Goal: Register for event/course

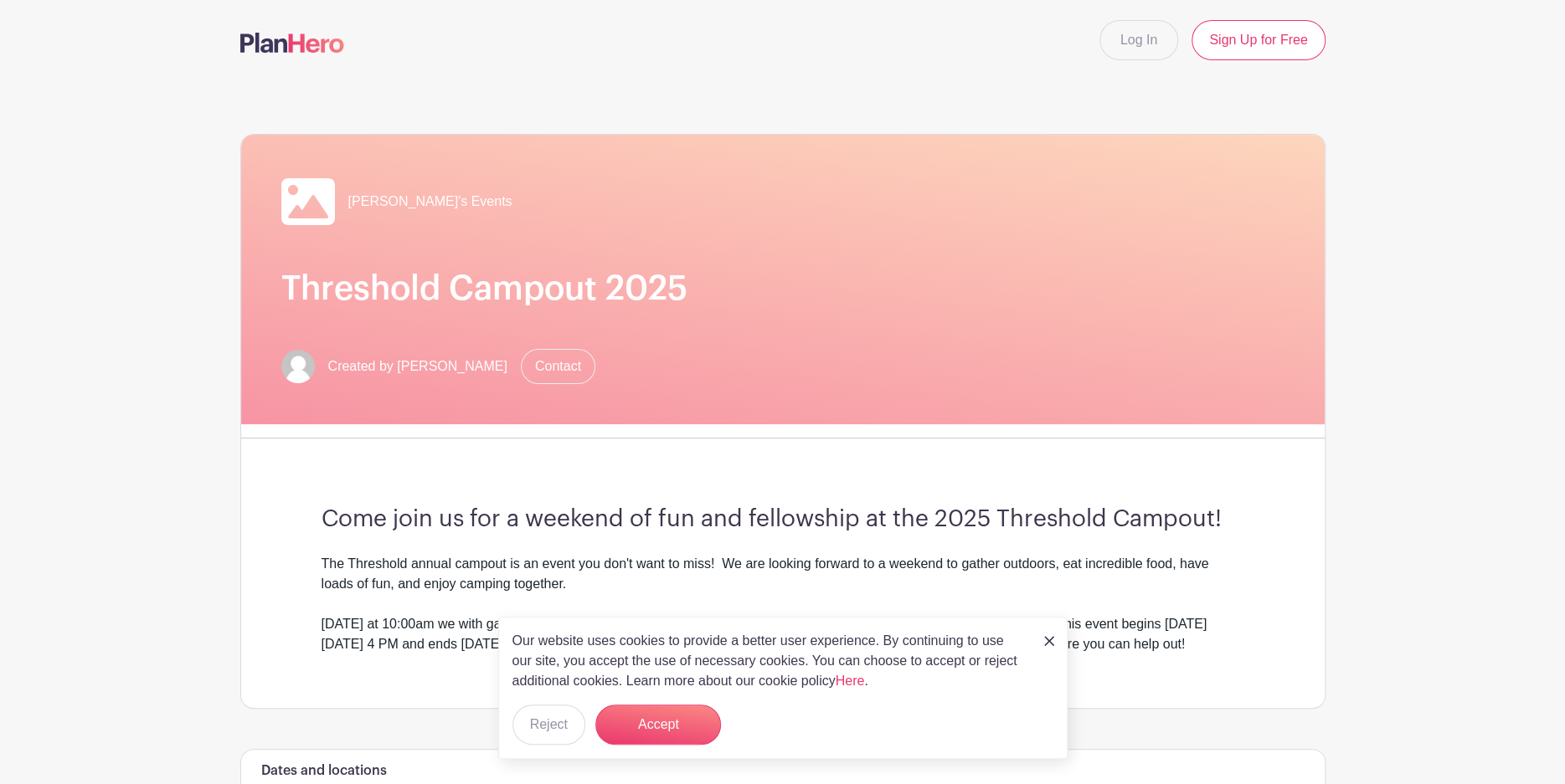
click at [1050, 639] on img at bounding box center [1049, 641] width 10 height 10
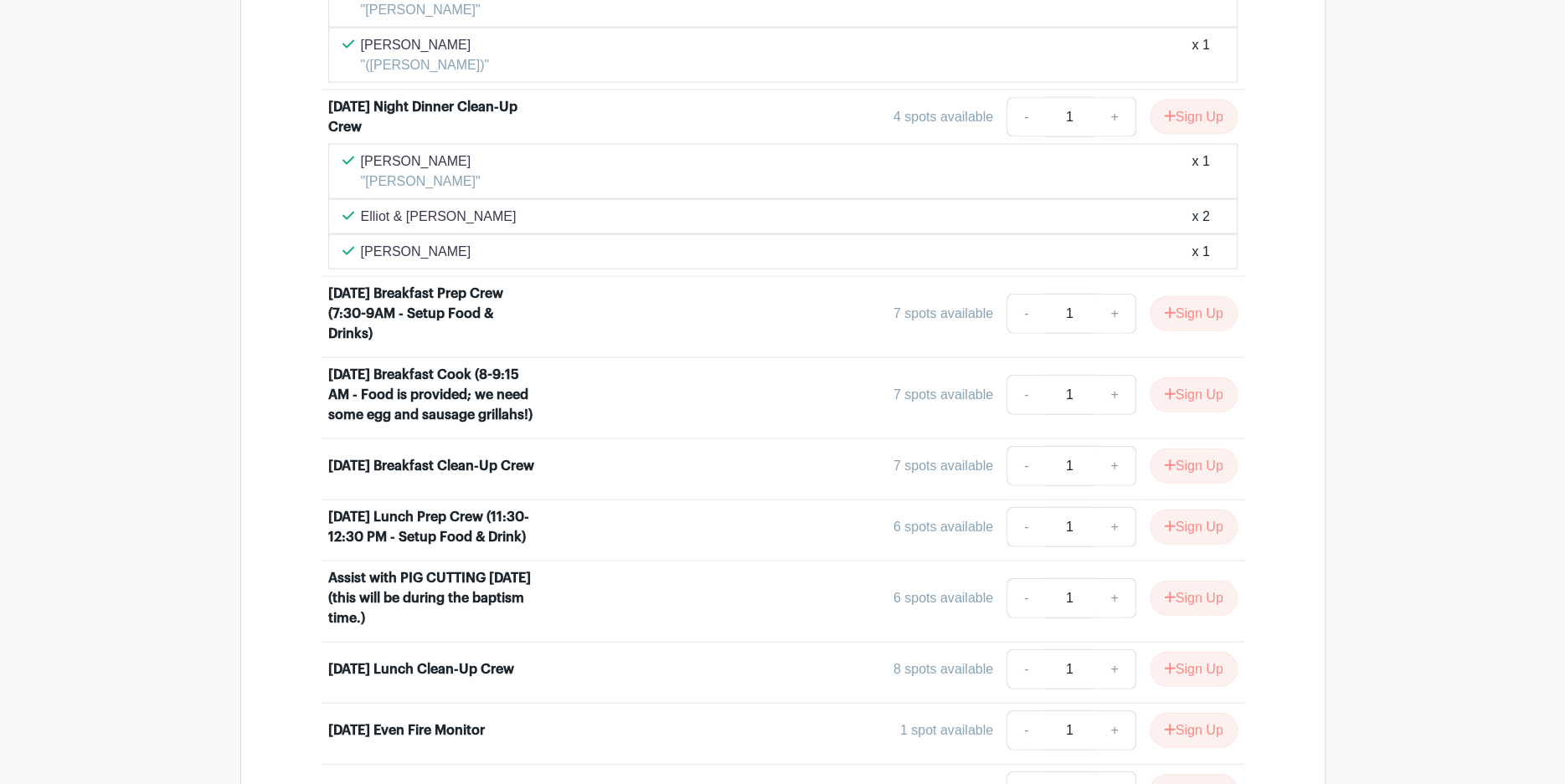
scroll to position [2510, 0]
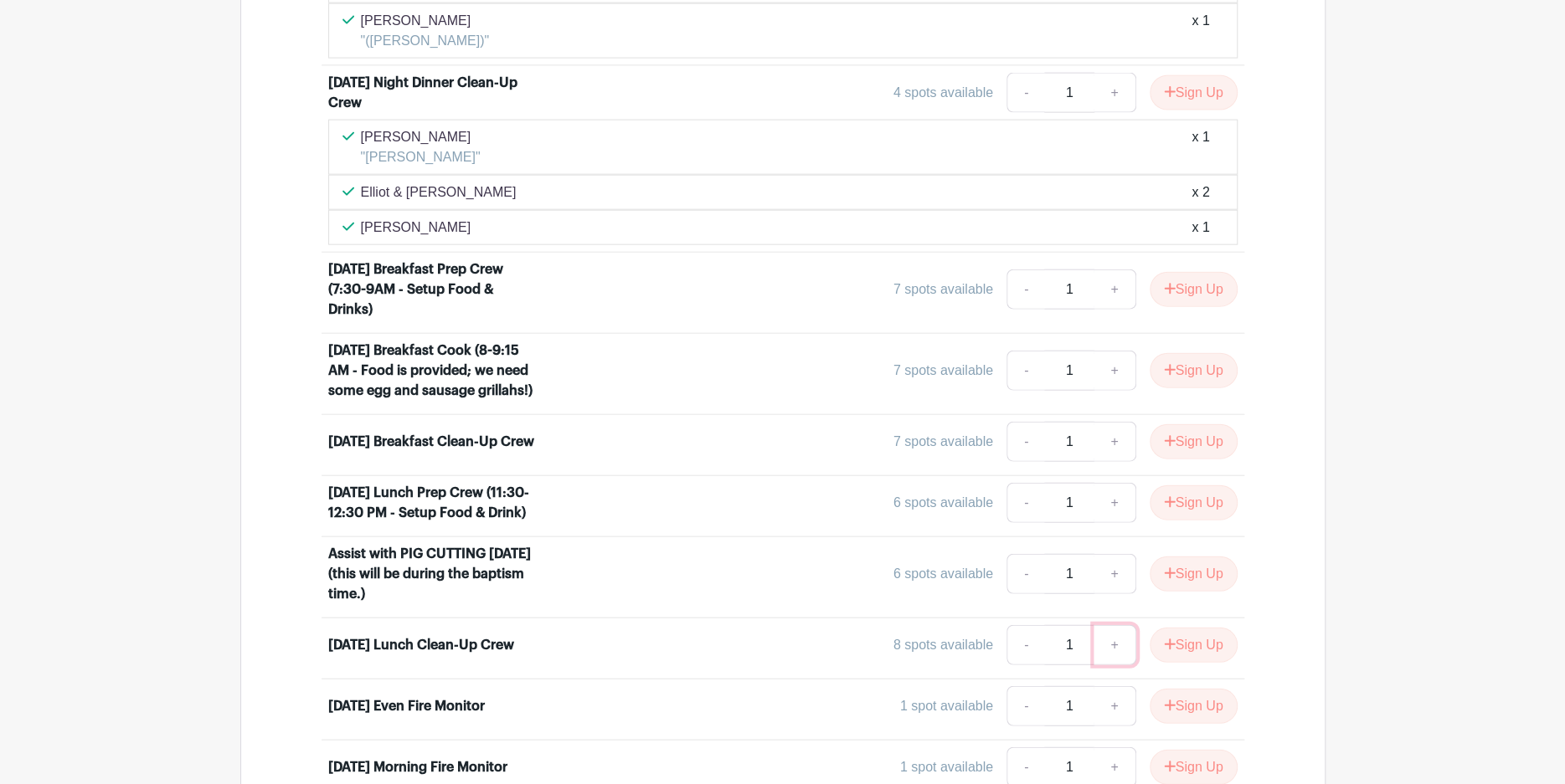
click at [1106, 665] on link "+" at bounding box center [1114, 645] width 42 height 40
type input "2"
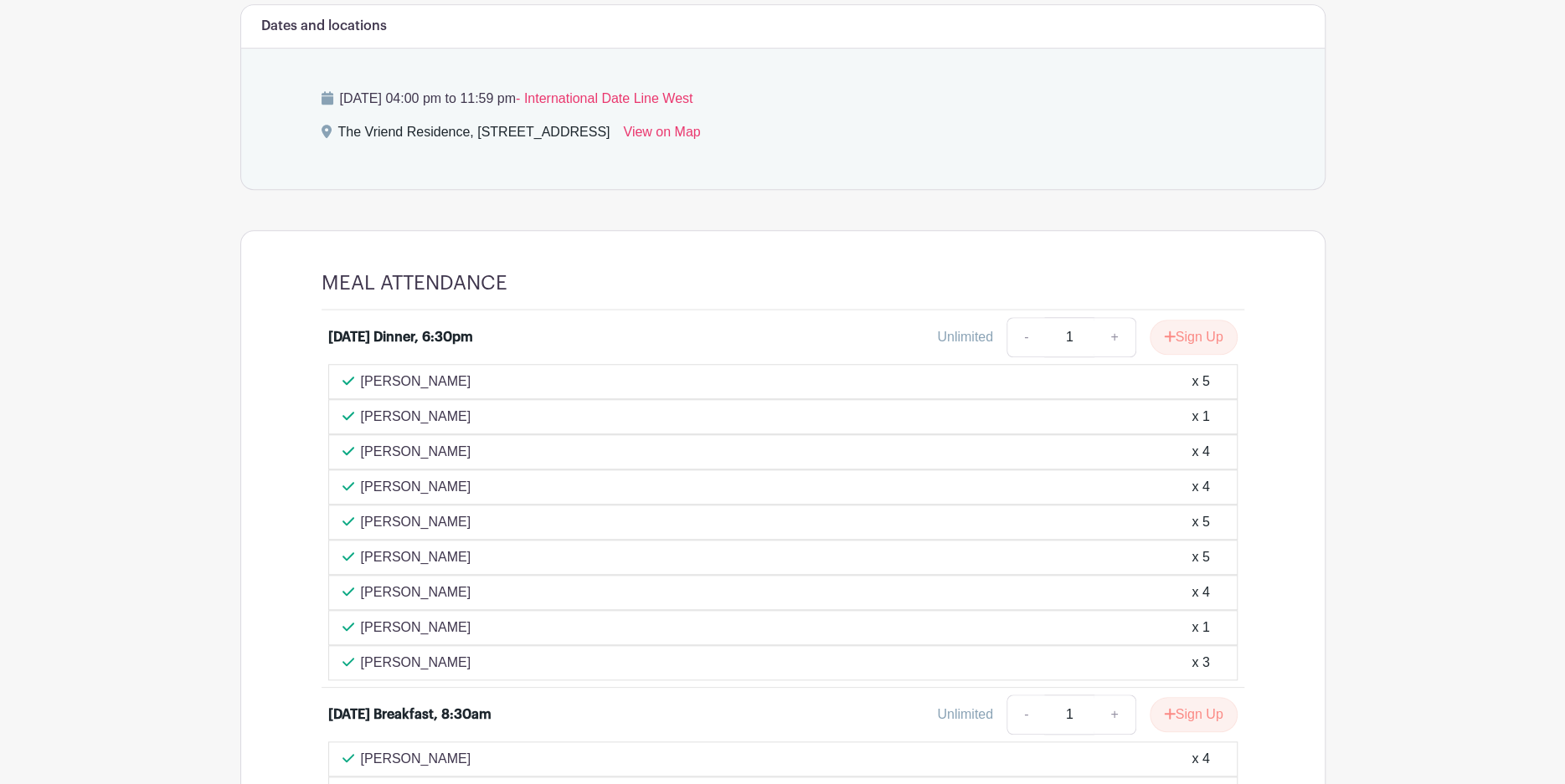
scroll to position [837, 0]
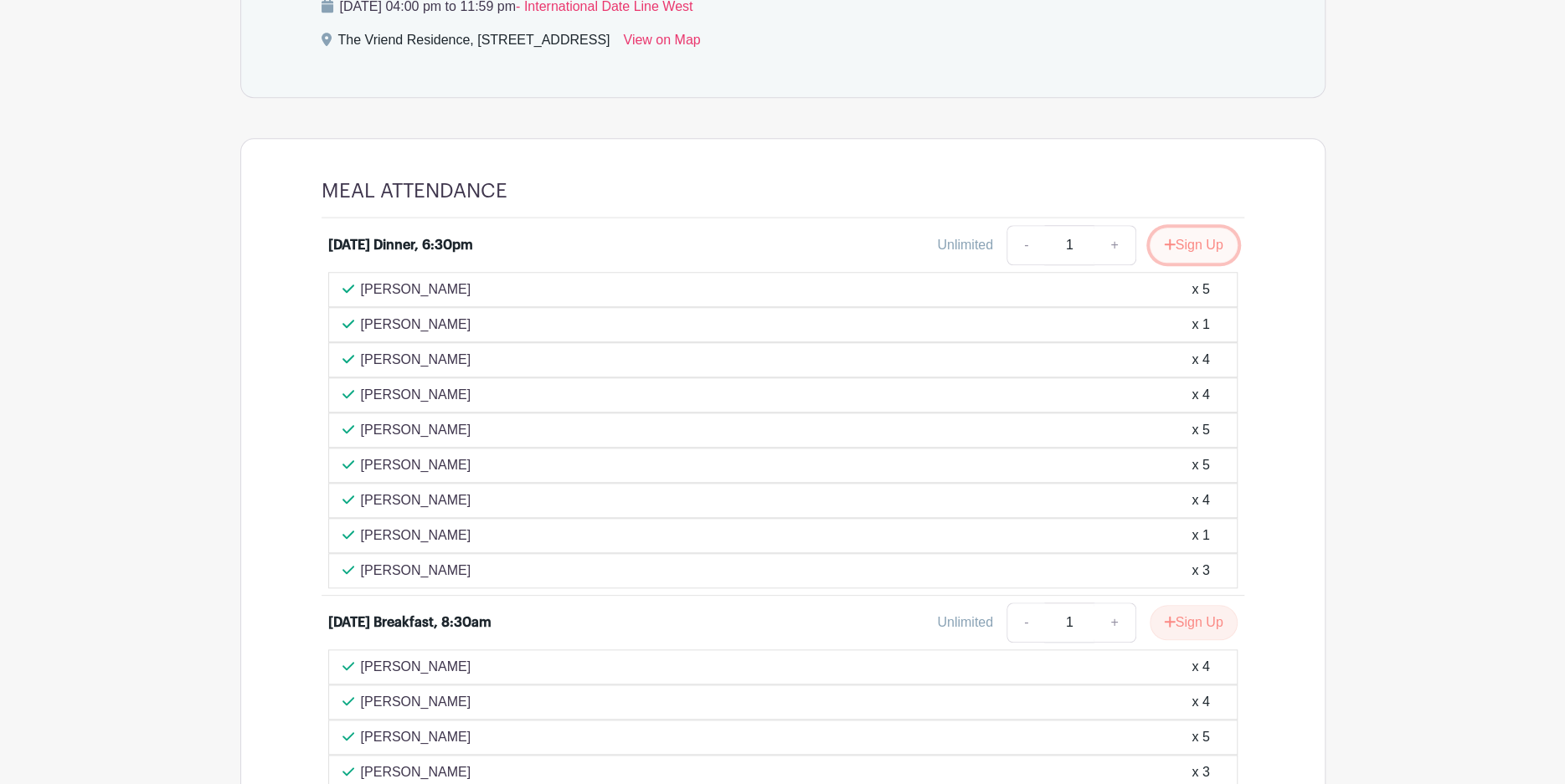
click at [1190, 263] on button "Sign Up" at bounding box center [1193, 245] width 88 height 35
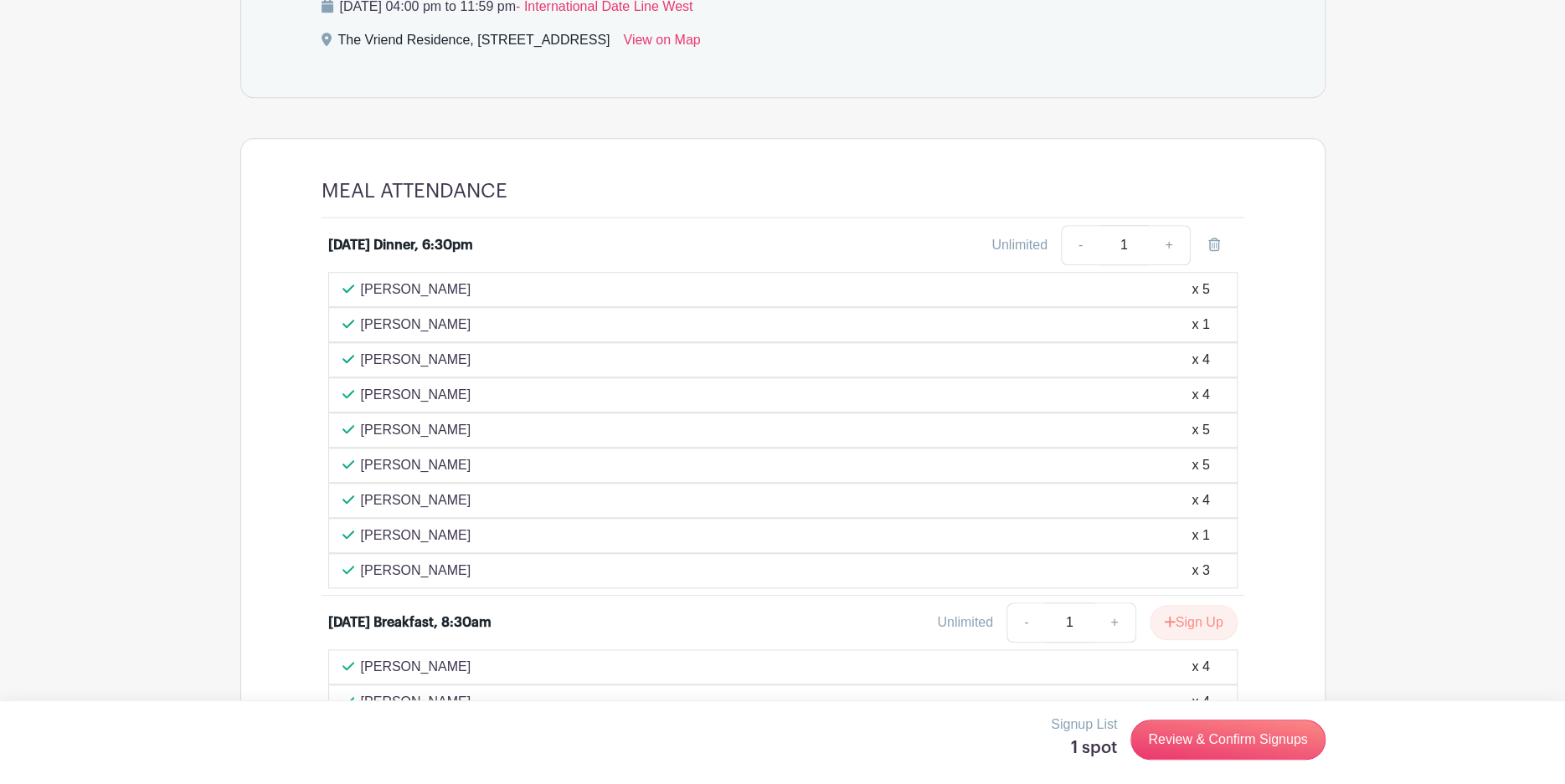
scroll to position [278, 0]
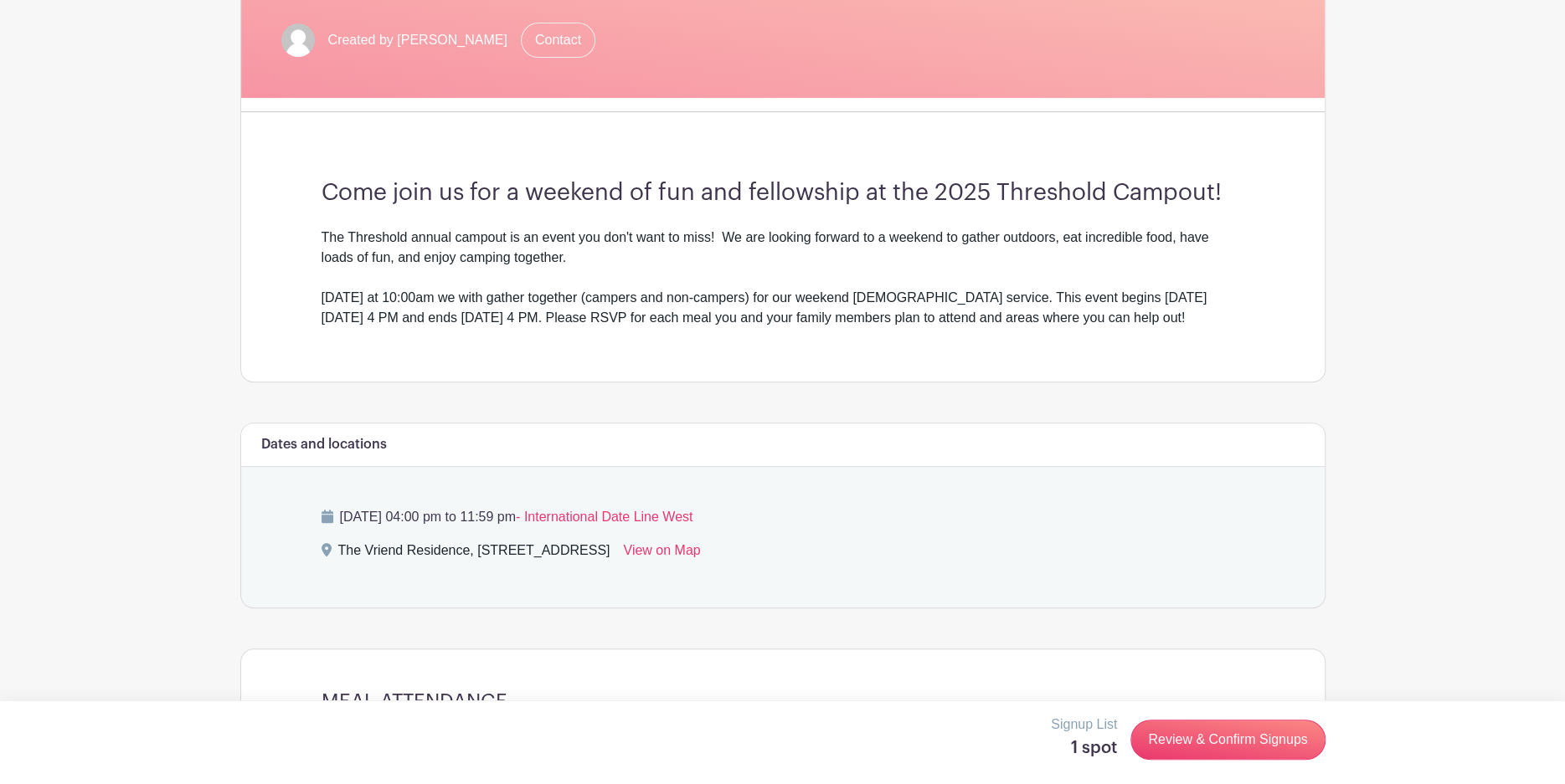
scroll to position [558, 0]
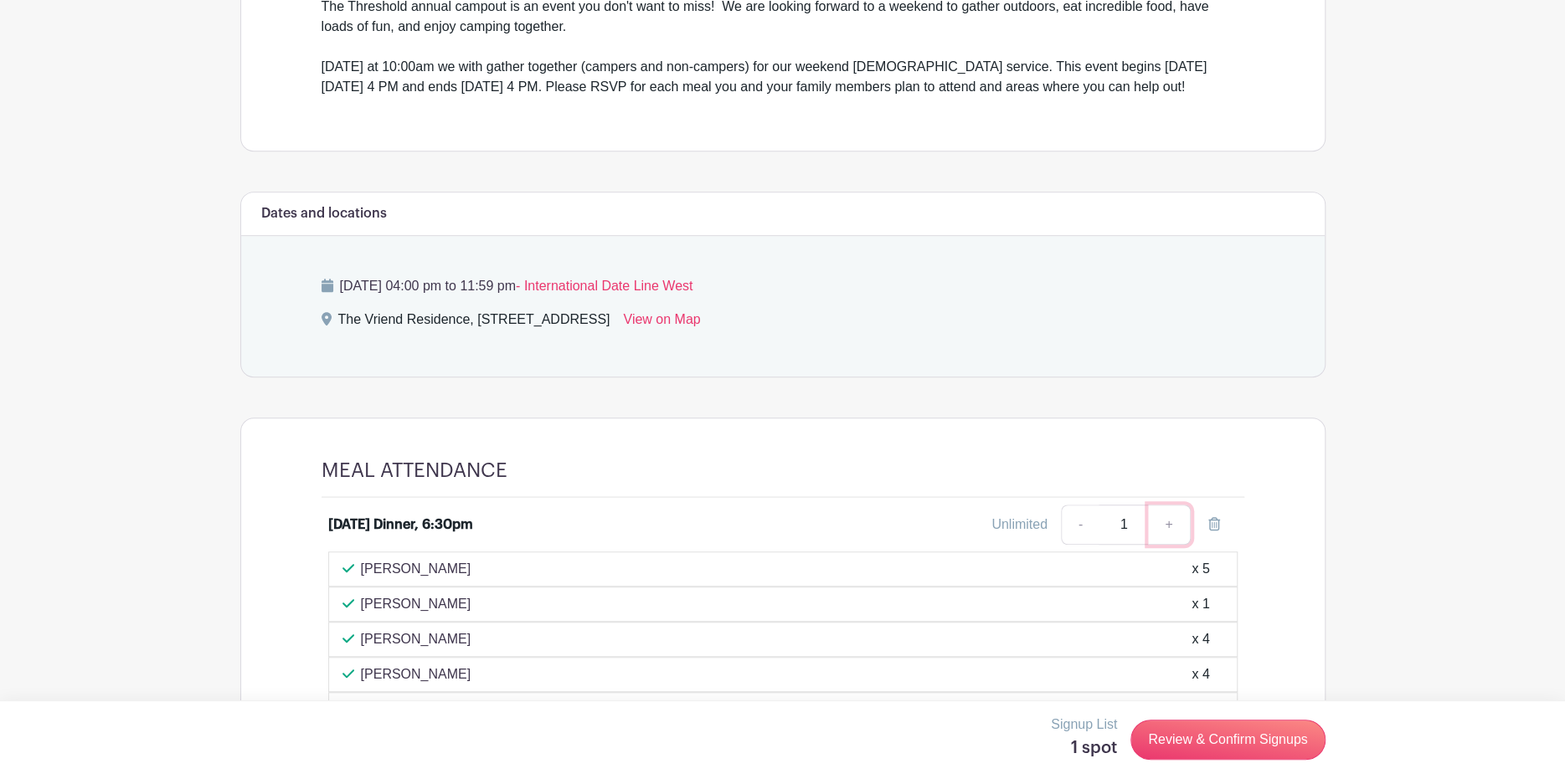
click at [1171, 545] on link "+" at bounding box center [1168, 524] width 42 height 40
type input "2"
click at [1204, 739] on link "Review & Confirm Signups" at bounding box center [1227, 740] width 194 height 40
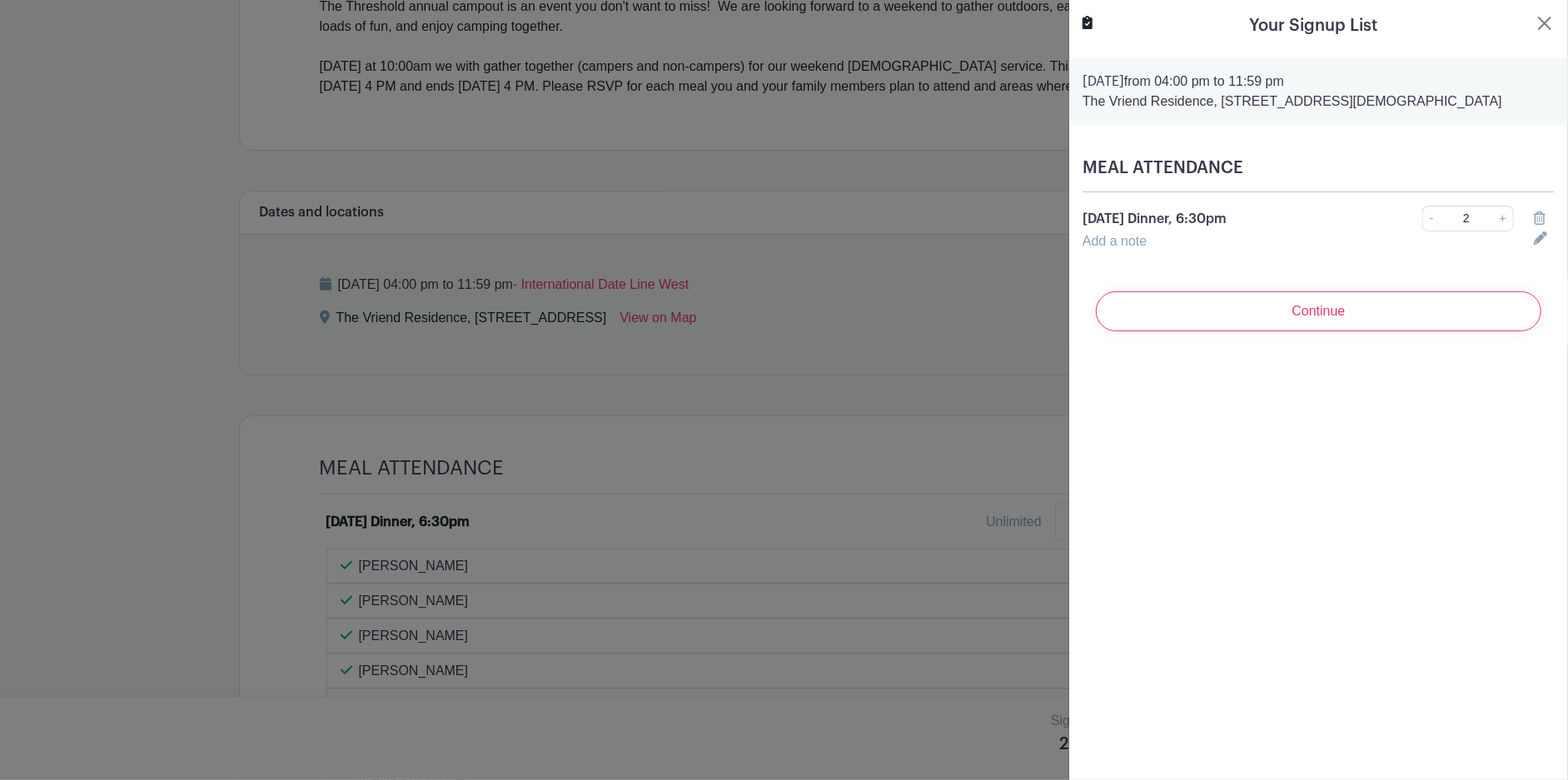
click at [1534, 213] on icon at bounding box center [1540, 218] width 12 height 14
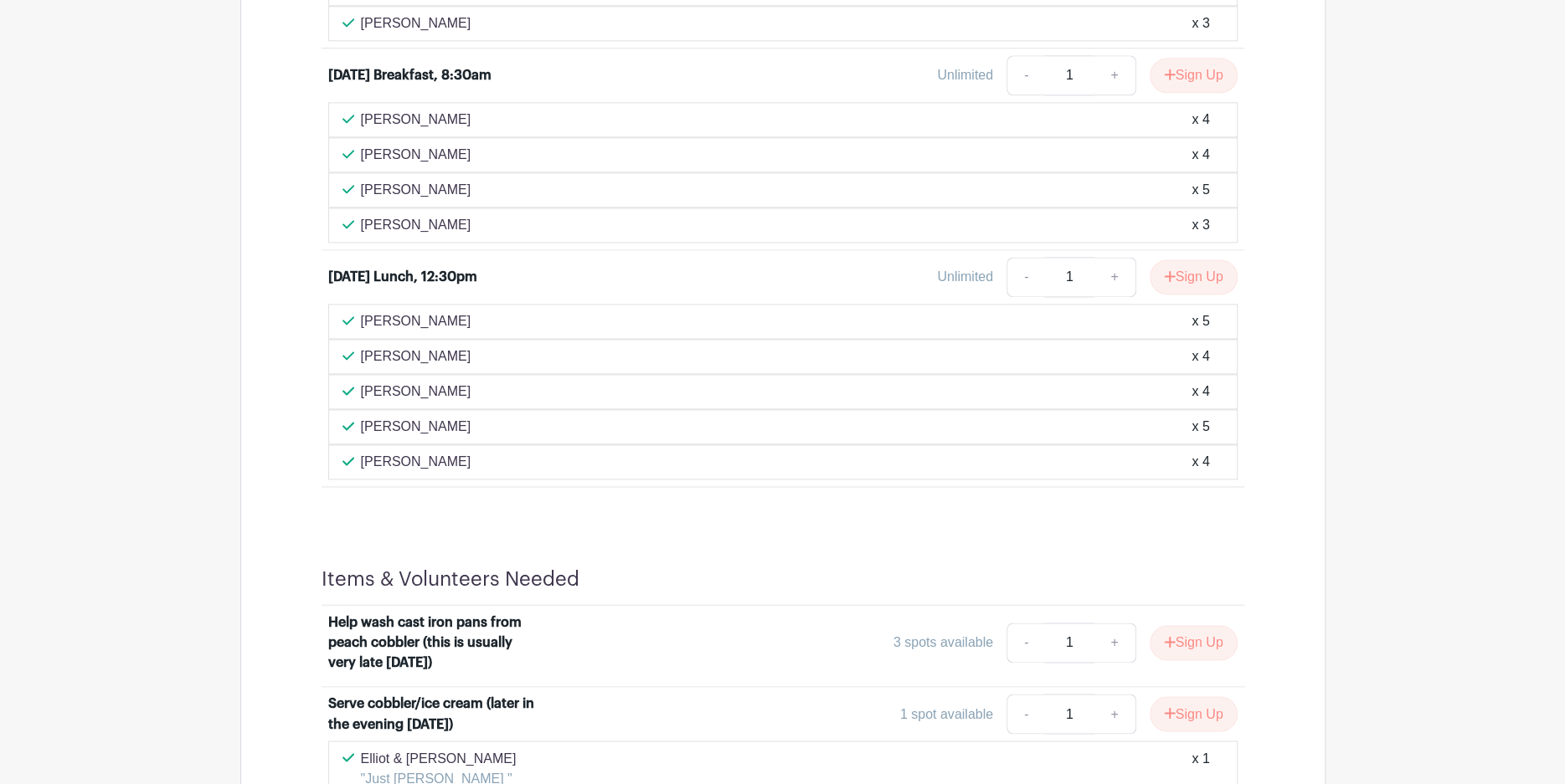
scroll to position [1394, 0]
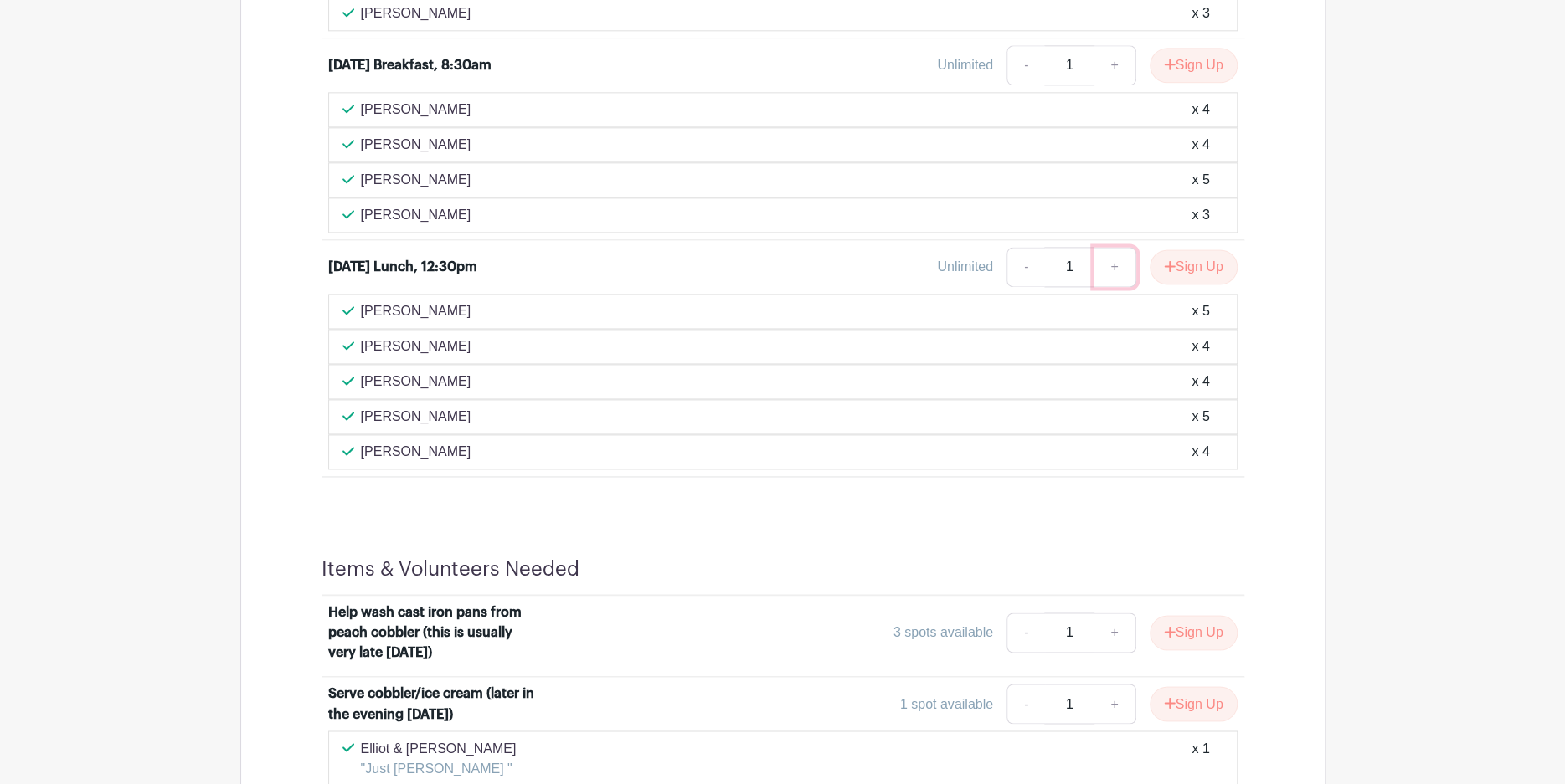
click at [1109, 285] on link "+" at bounding box center [1114, 267] width 42 height 40
type input "2"
click at [1194, 282] on button "Sign Up" at bounding box center [1193, 268] width 88 height 35
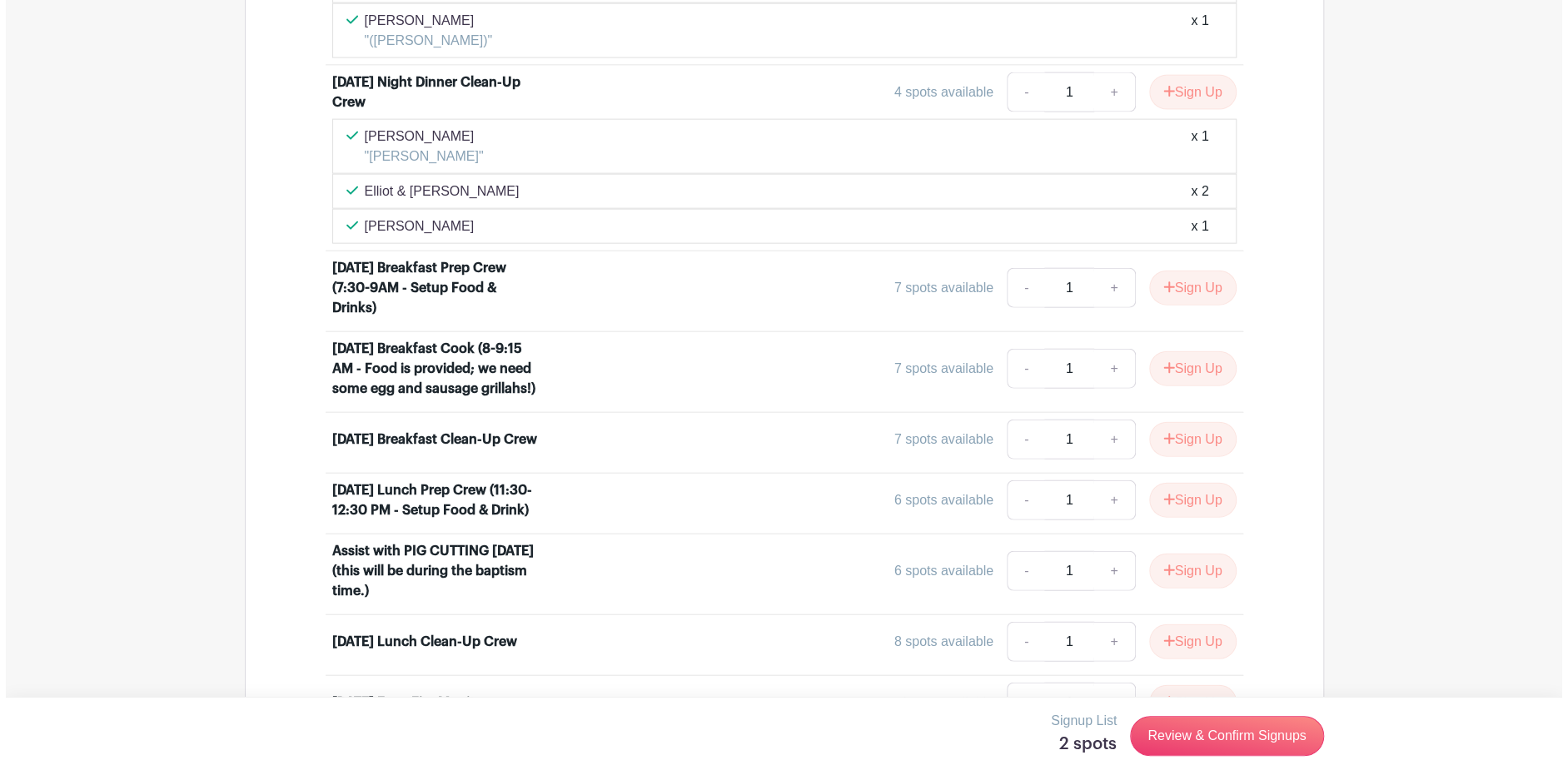
scroll to position [2776, 0]
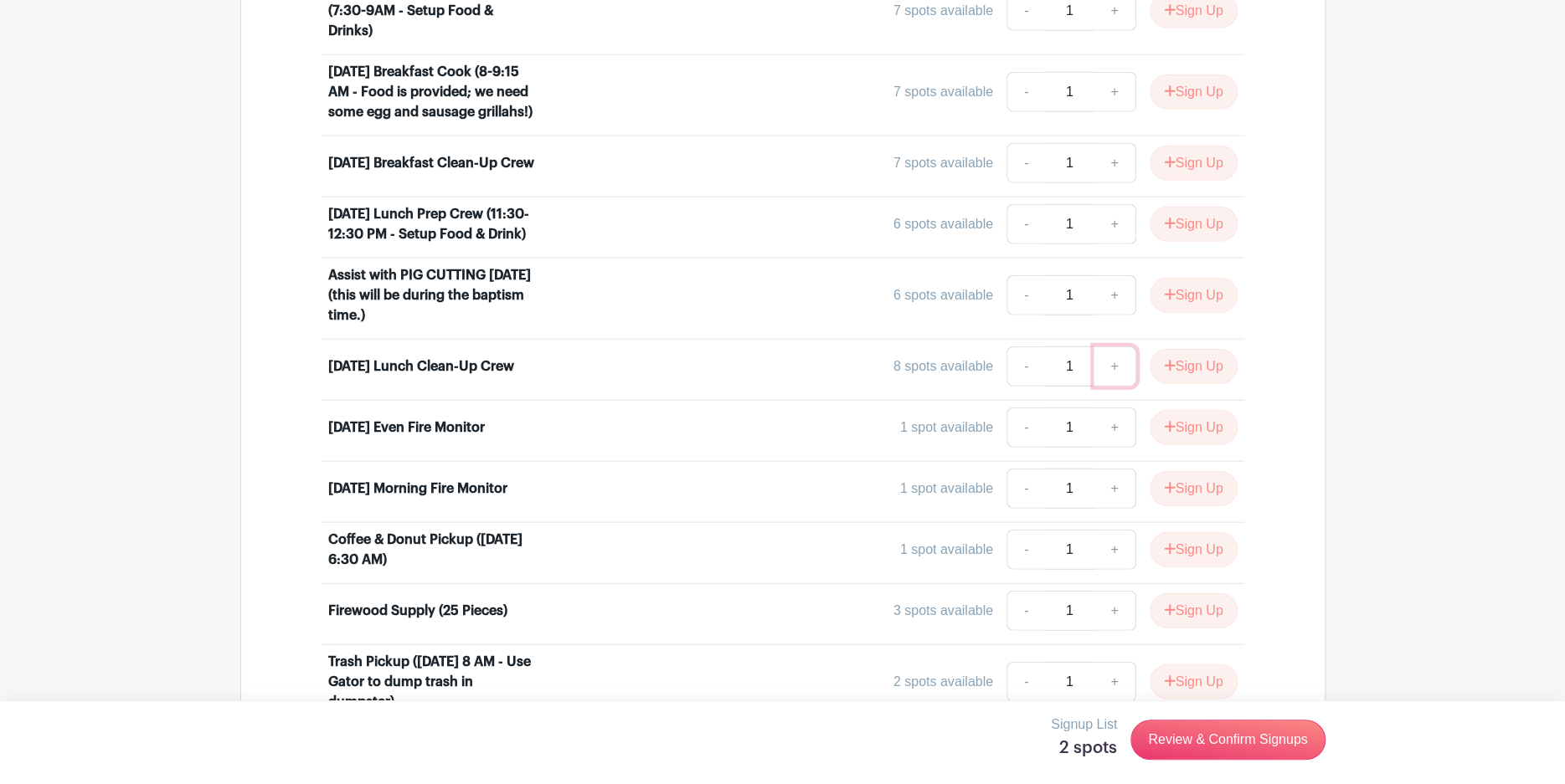
click at [1108, 387] on link "+" at bounding box center [1114, 366] width 42 height 40
type input "2"
click at [1176, 385] on button "Sign Up" at bounding box center [1193, 367] width 88 height 35
click at [1213, 736] on link "Review & Confirm Signups" at bounding box center [1227, 740] width 194 height 40
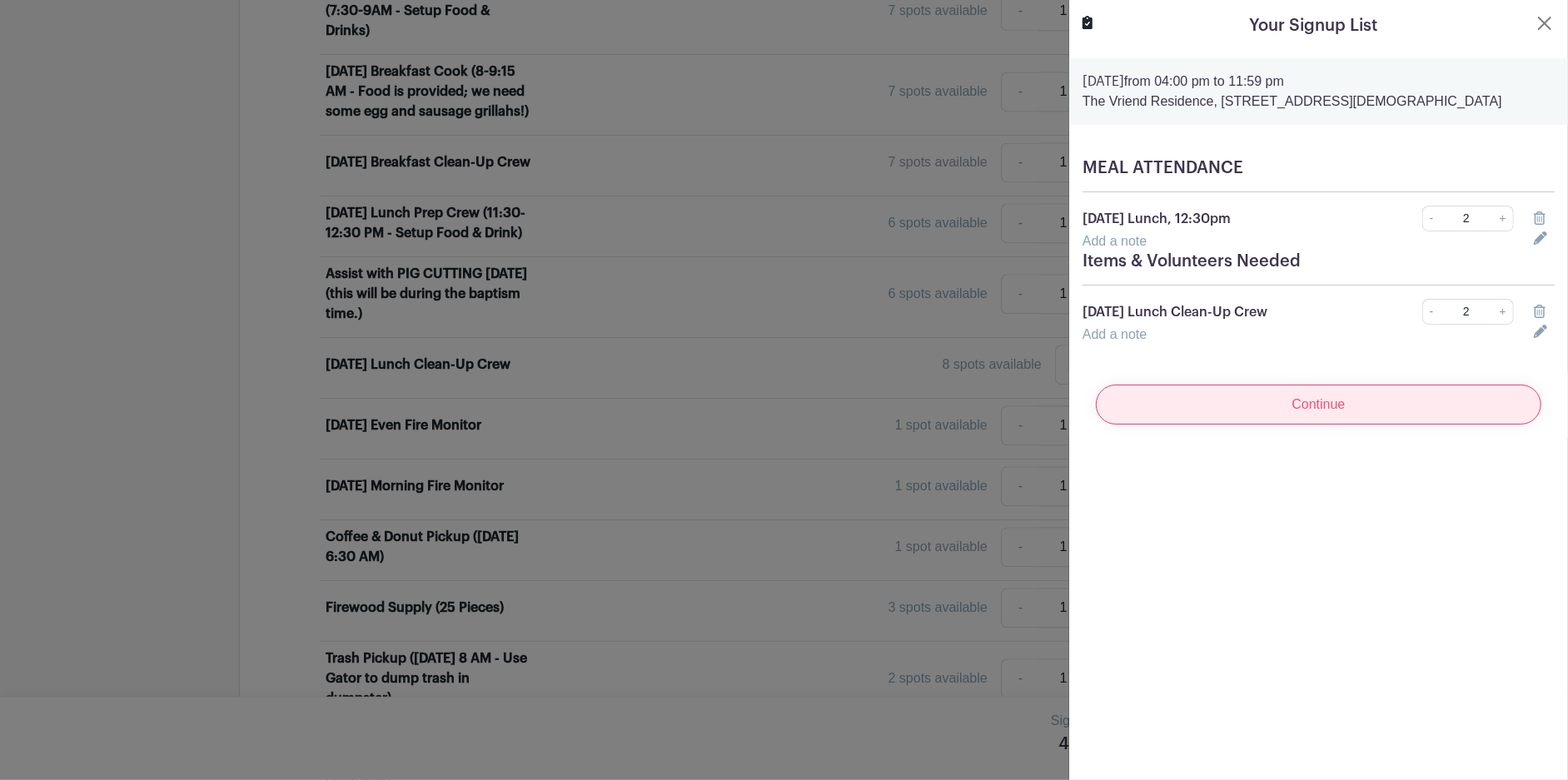
click at [1318, 406] on input "Continue" at bounding box center [1318, 404] width 445 height 40
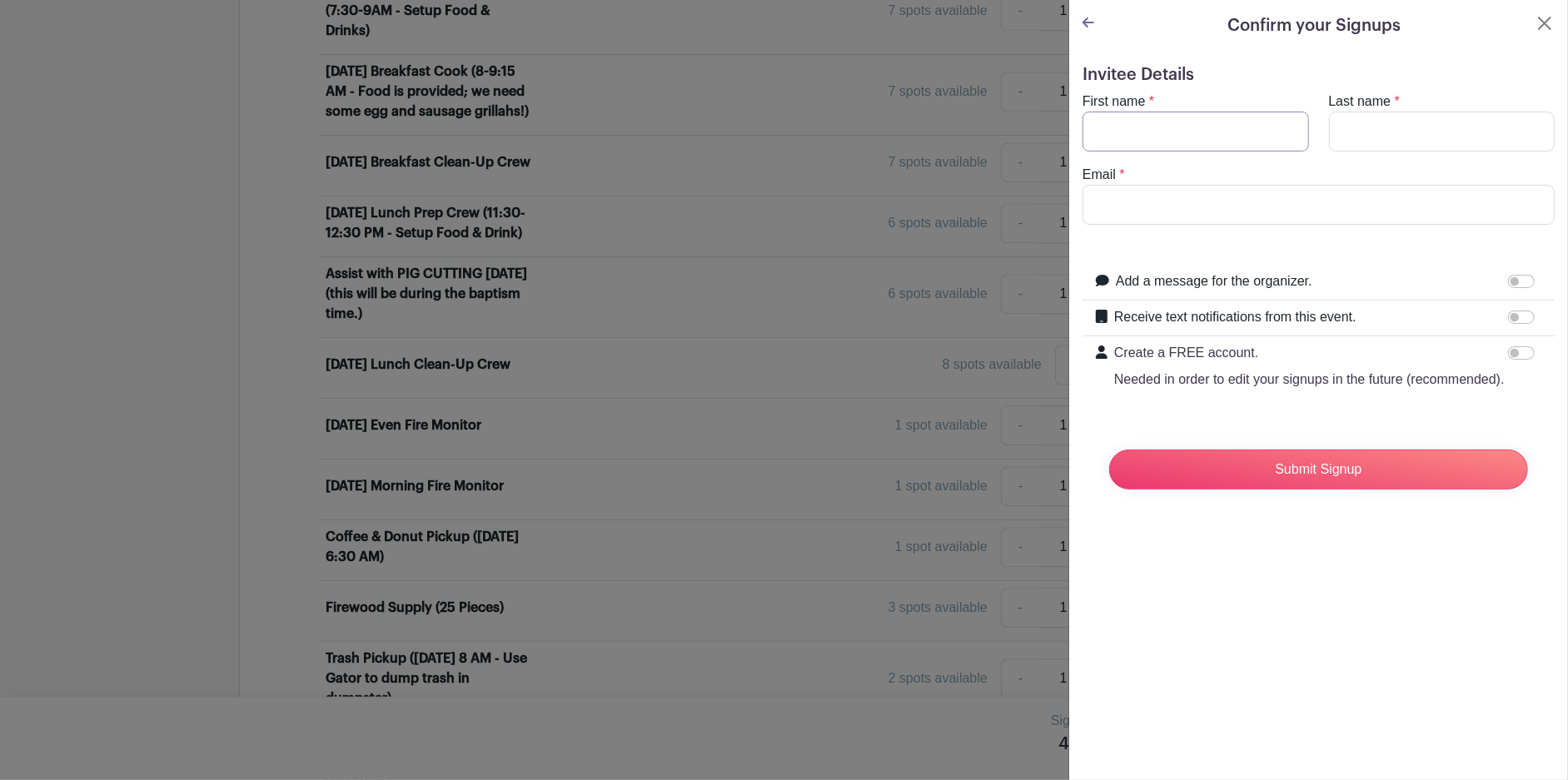
click at [1123, 127] on input "First name" at bounding box center [1195, 131] width 226 height 40
type input "Simon"
type input "Whitton"
click at [1287, 207] on input "whitton6@yahoo.com" at bounding box center [1318, 205] width 472 height 40
type input "whitton6@yahoo.com"
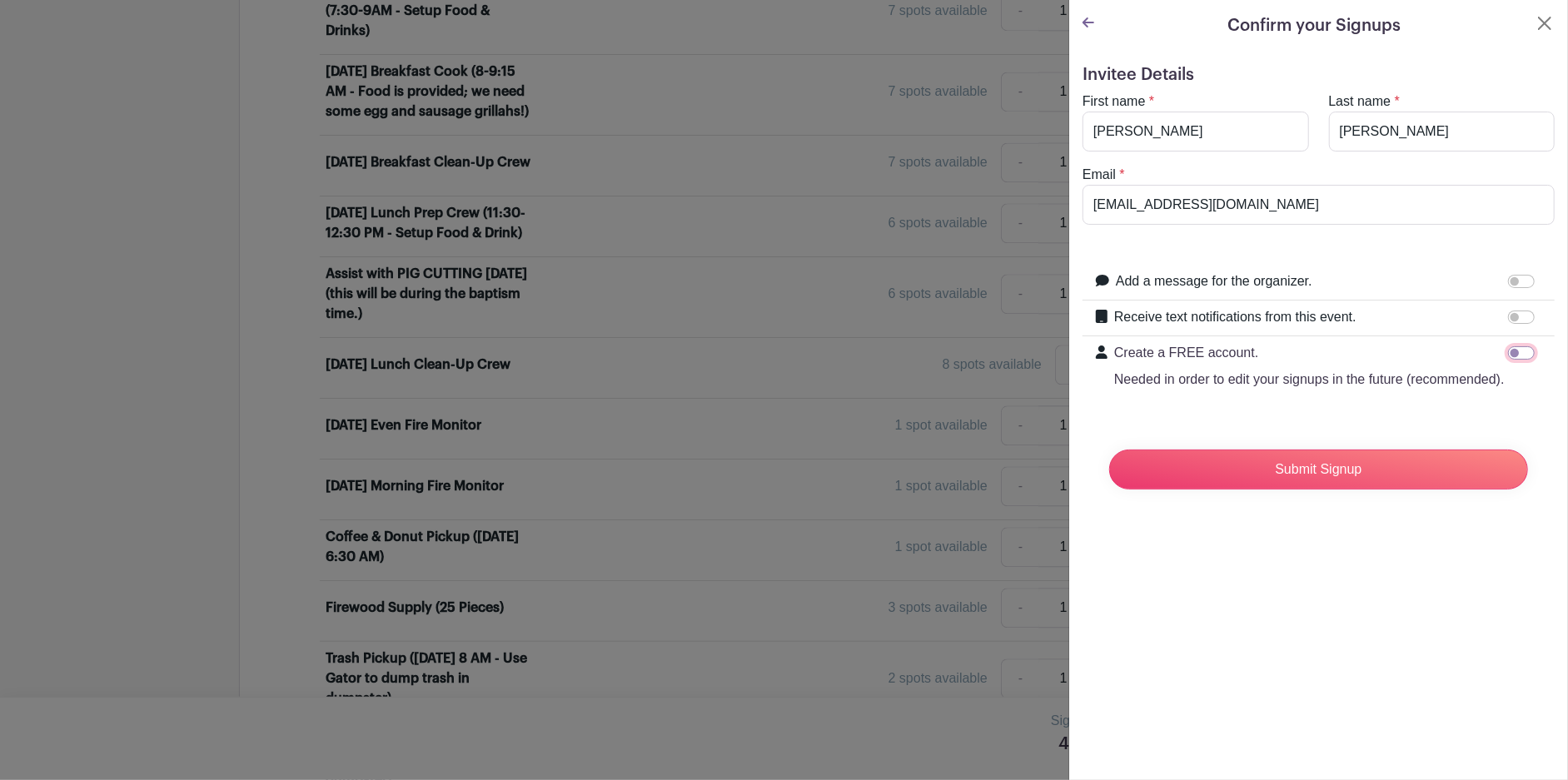
click at [1516, 350] on input "Create a FREE account. Needed in order to edit your signups in the future (reco…" at bounding box center [1521, 353] width 26 height 14
checkbox input "true"
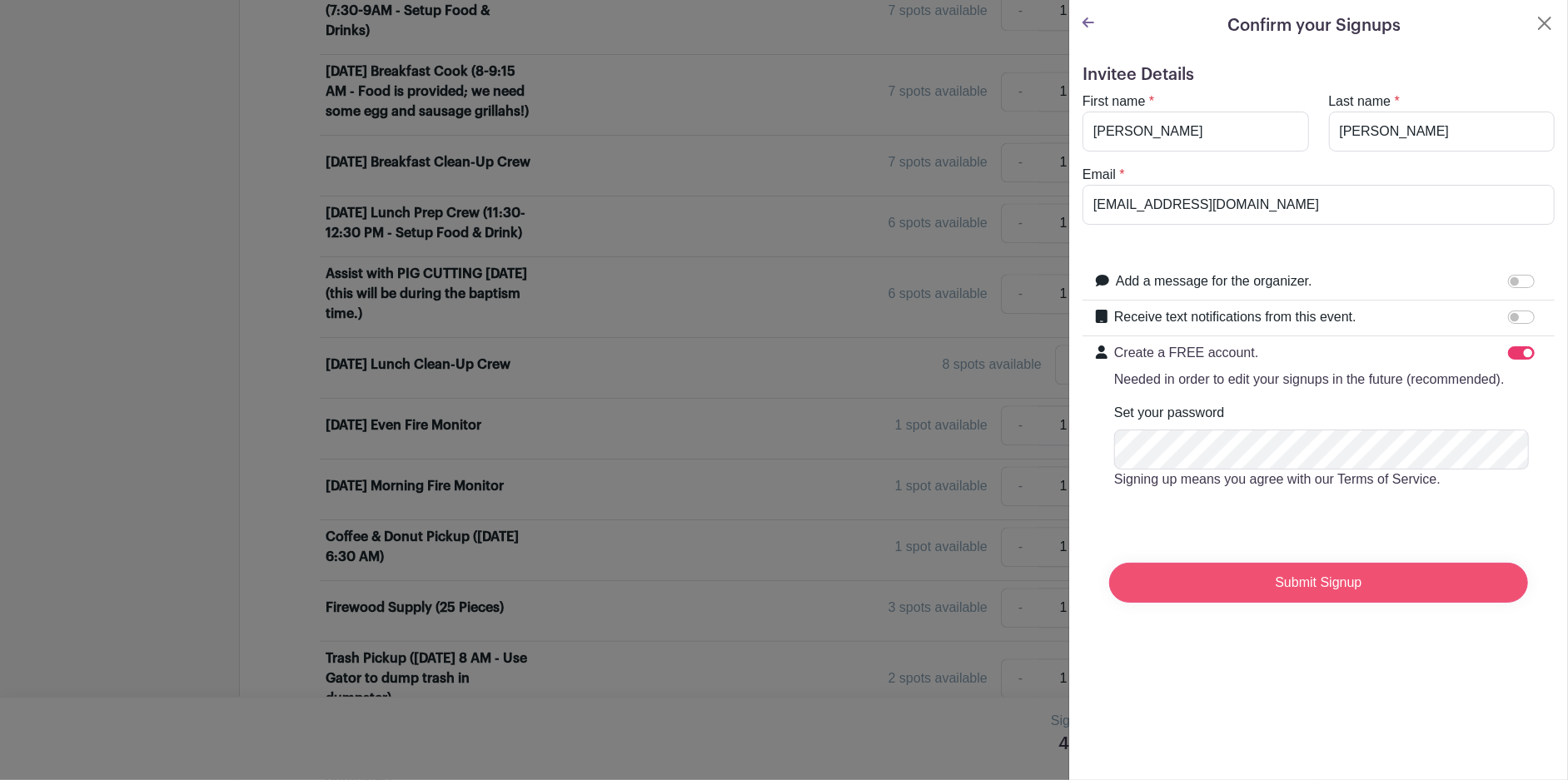
click at [1326, 603] on input "Submit Signup" at bounding box center [1318, 582] width 419 height 40
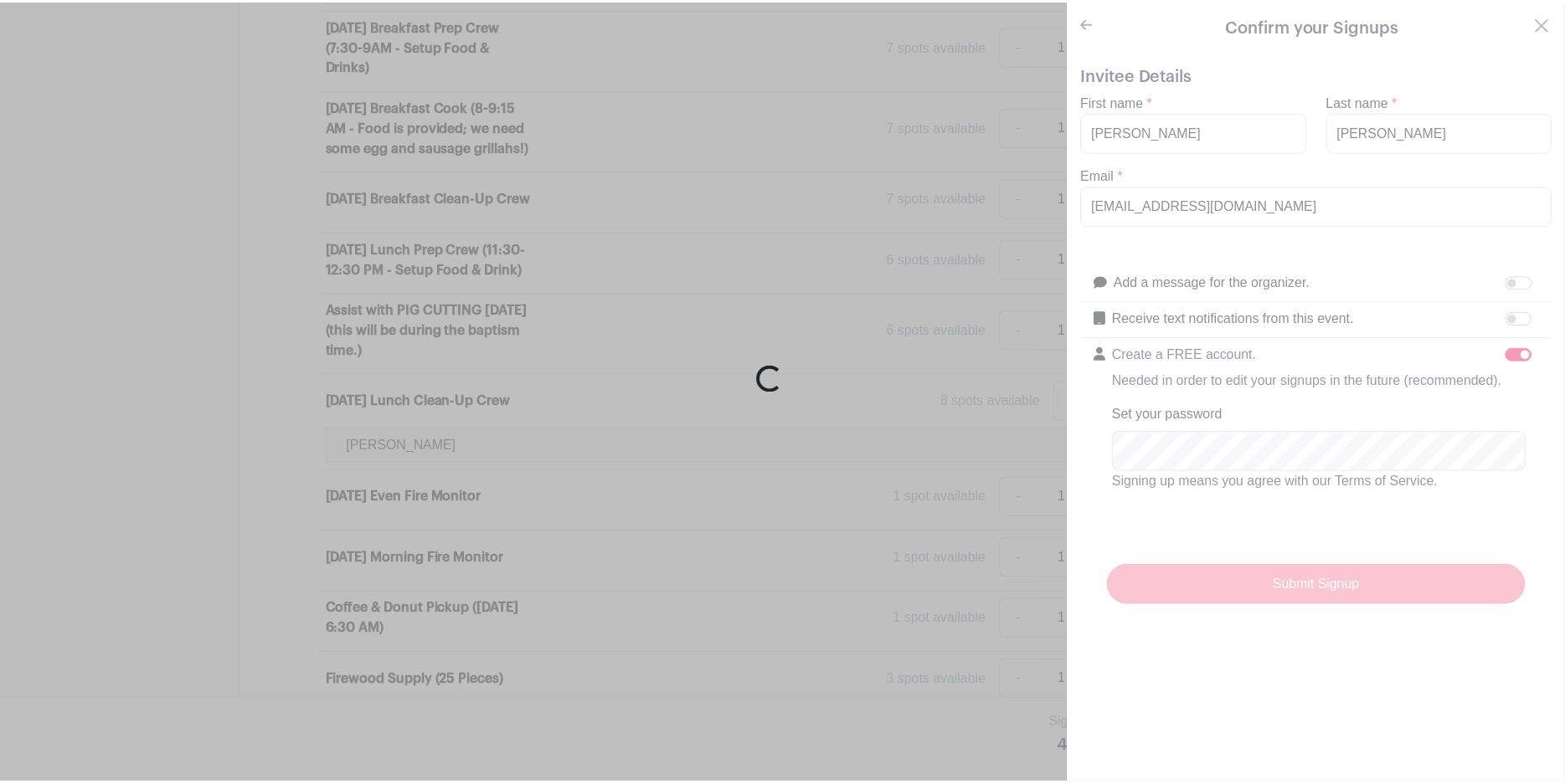
scroll to position [2824, 0]
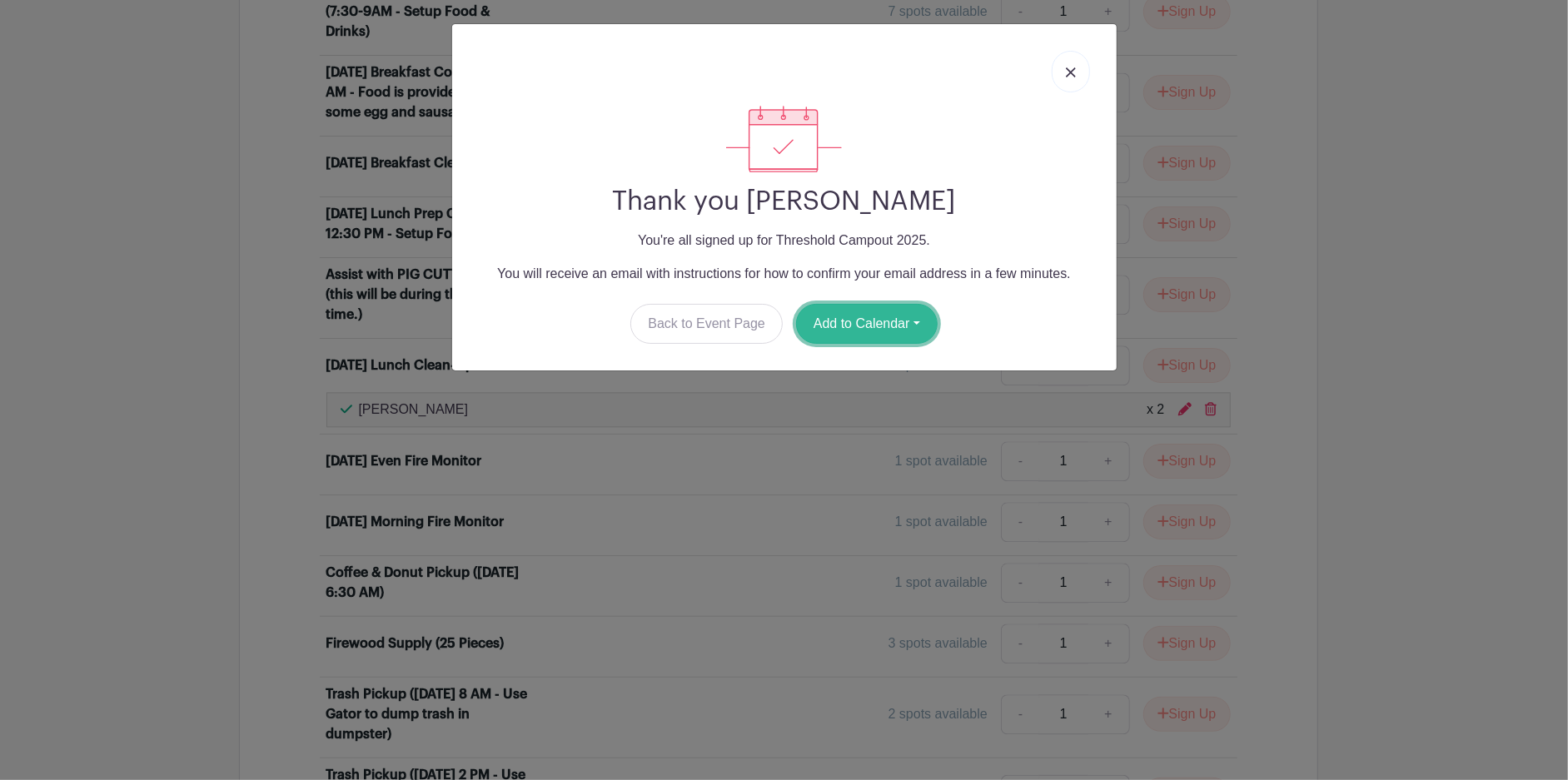
click at [846, 324] on button "Add to Calendar" at bounding box center [866, 324] width 142 height 40
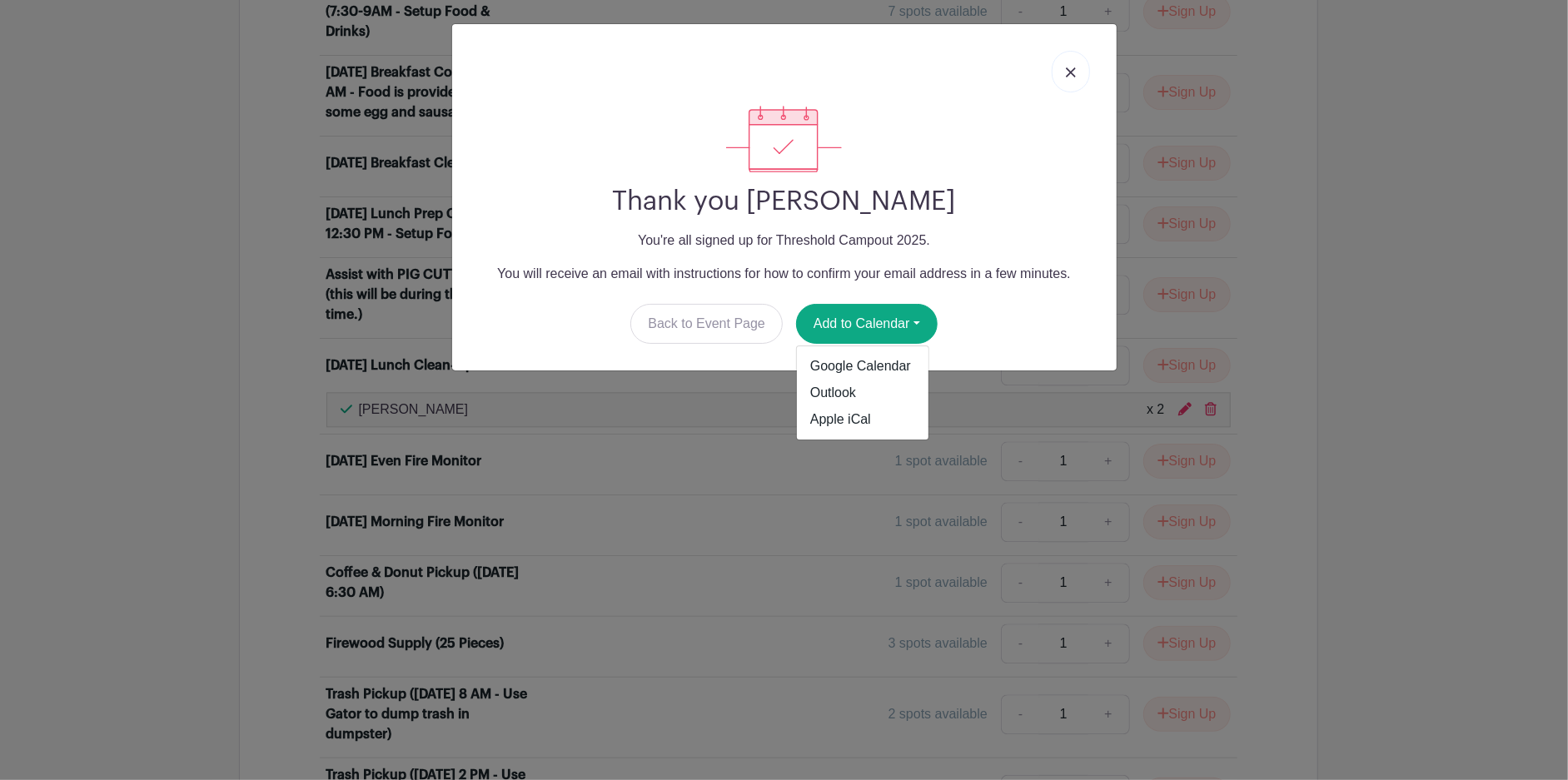
click at [1076, 65] on link at bounding box center [1071, 71] width 38 height 42
